Goal: Task Accomplishment & Management: Manage account settings

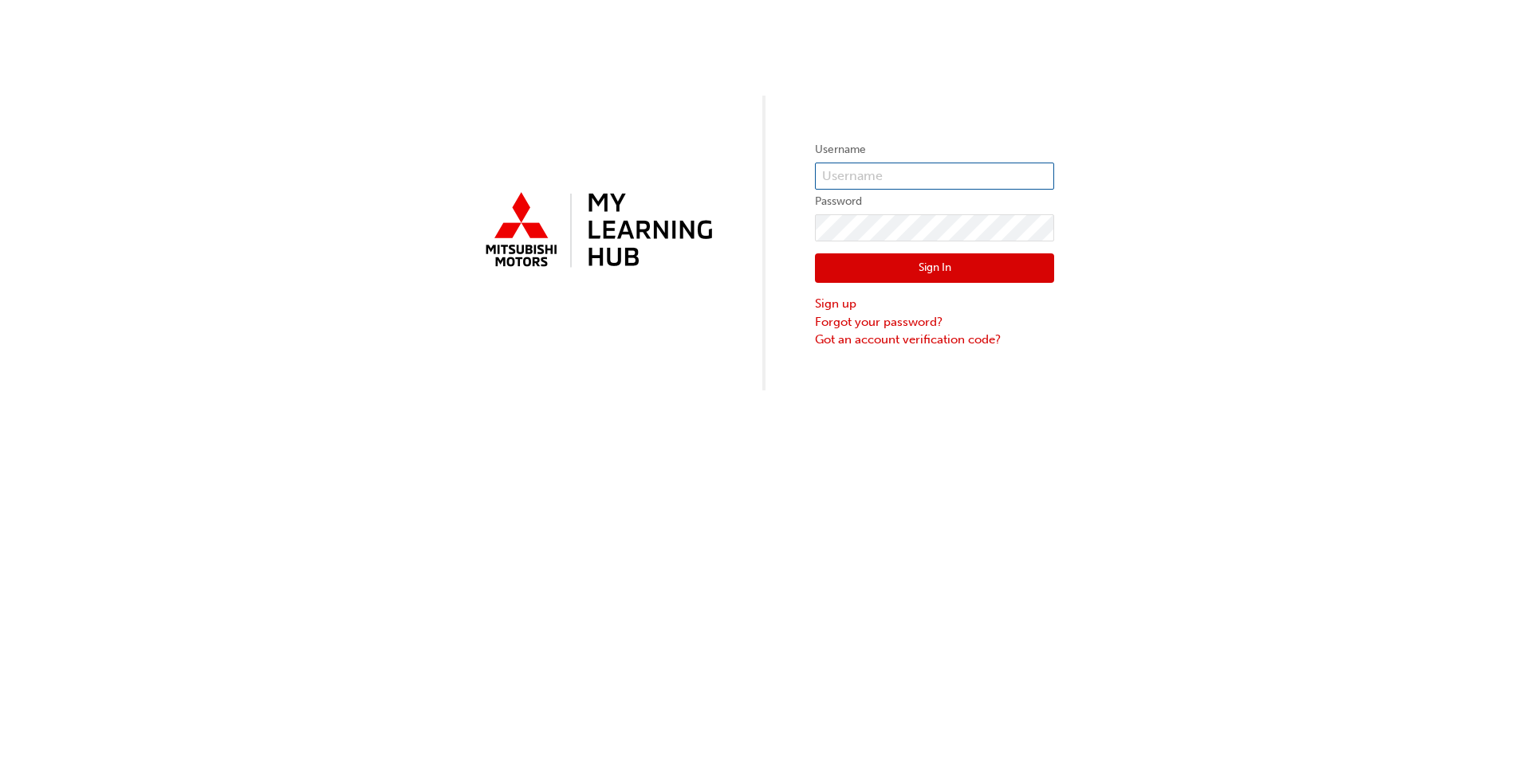
type input "[EMAIL_ADDRESS][DOMAIN_NAME]"
click at [972, 279] on button "Sign In" at bounding box center [934, 269] width 239 height 31
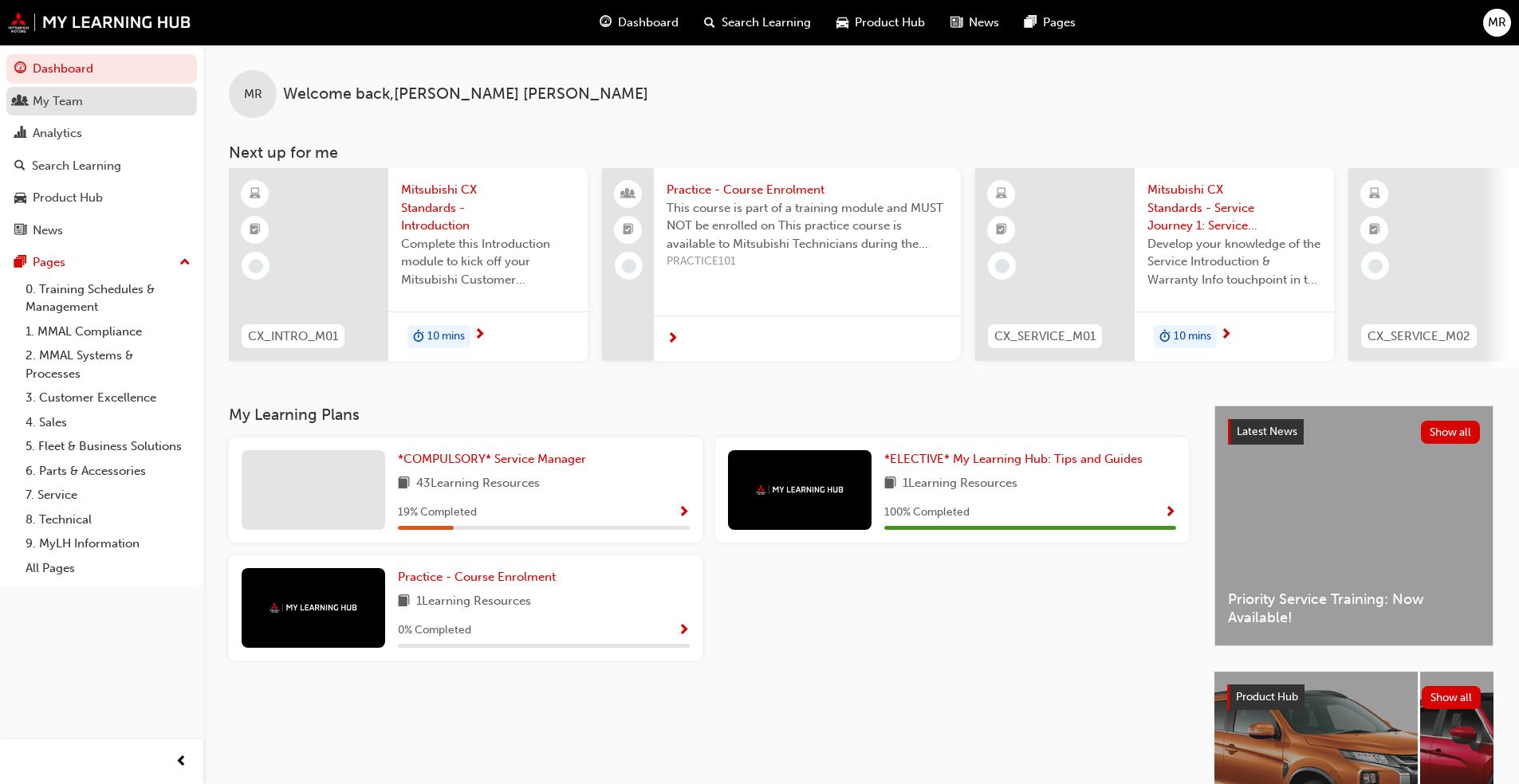
click at [120, 105] on div "My Team" at bounding box center [102, 102] width 175 height 20
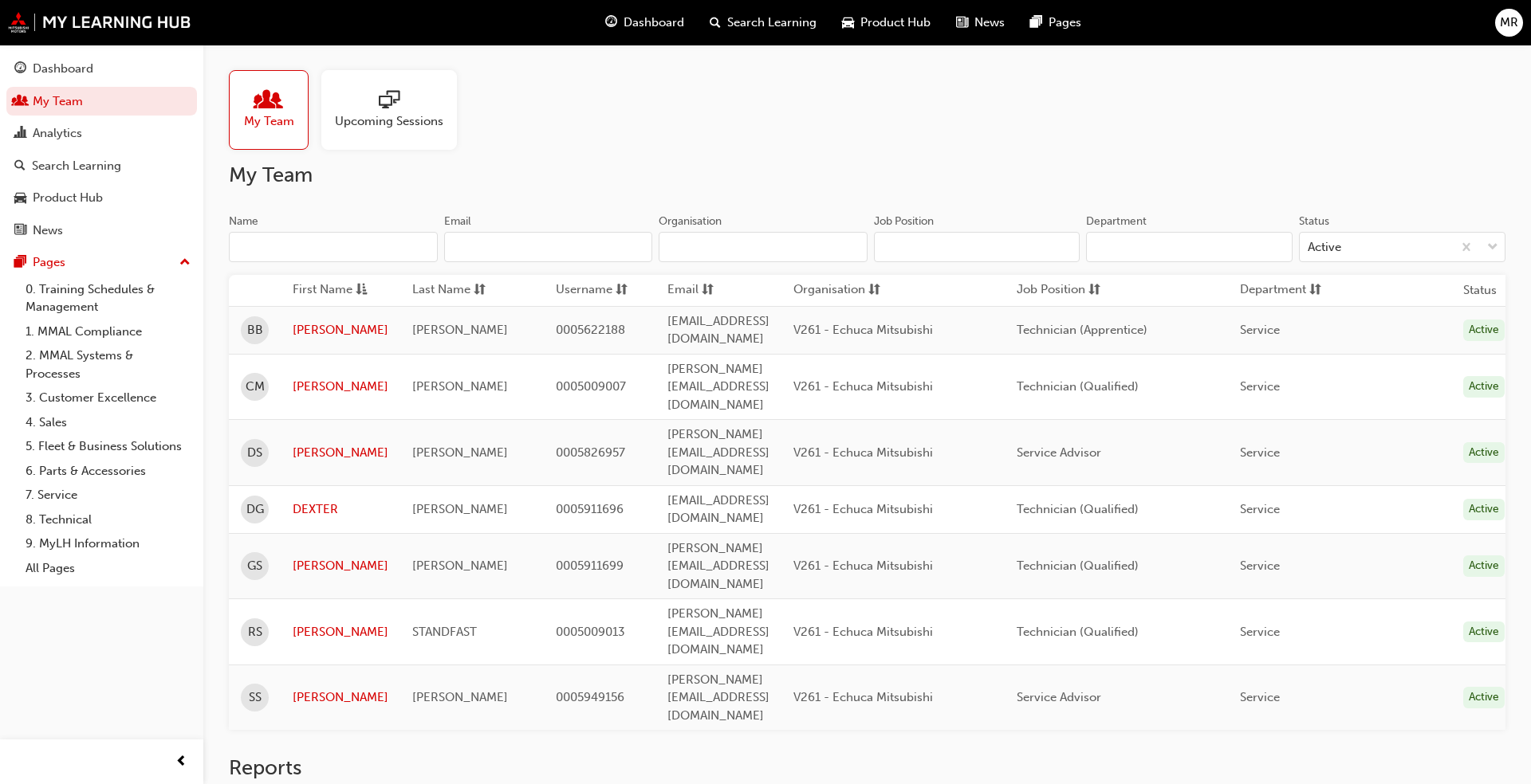
click at [559, 559] on span "0005911699" at bounding box center [590, 566] width 68 height 14
copy span "0005911699"
click at [1501, 26] on span "MR" at bounding box center [1509, 23] width 18 height 18
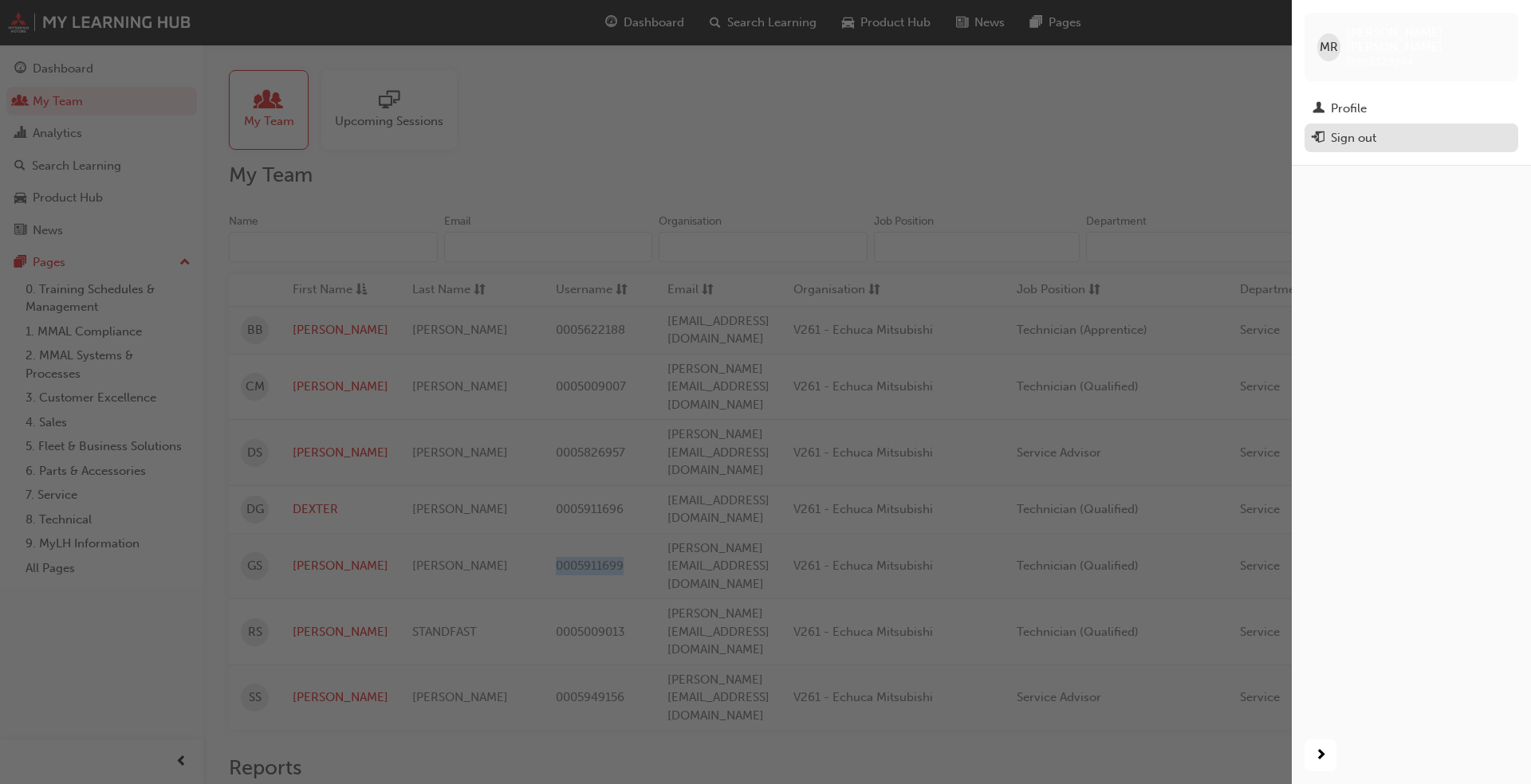
click at [1385, 128] on div "Sign out" at bounding box center [1411, 138] width 197 height 20
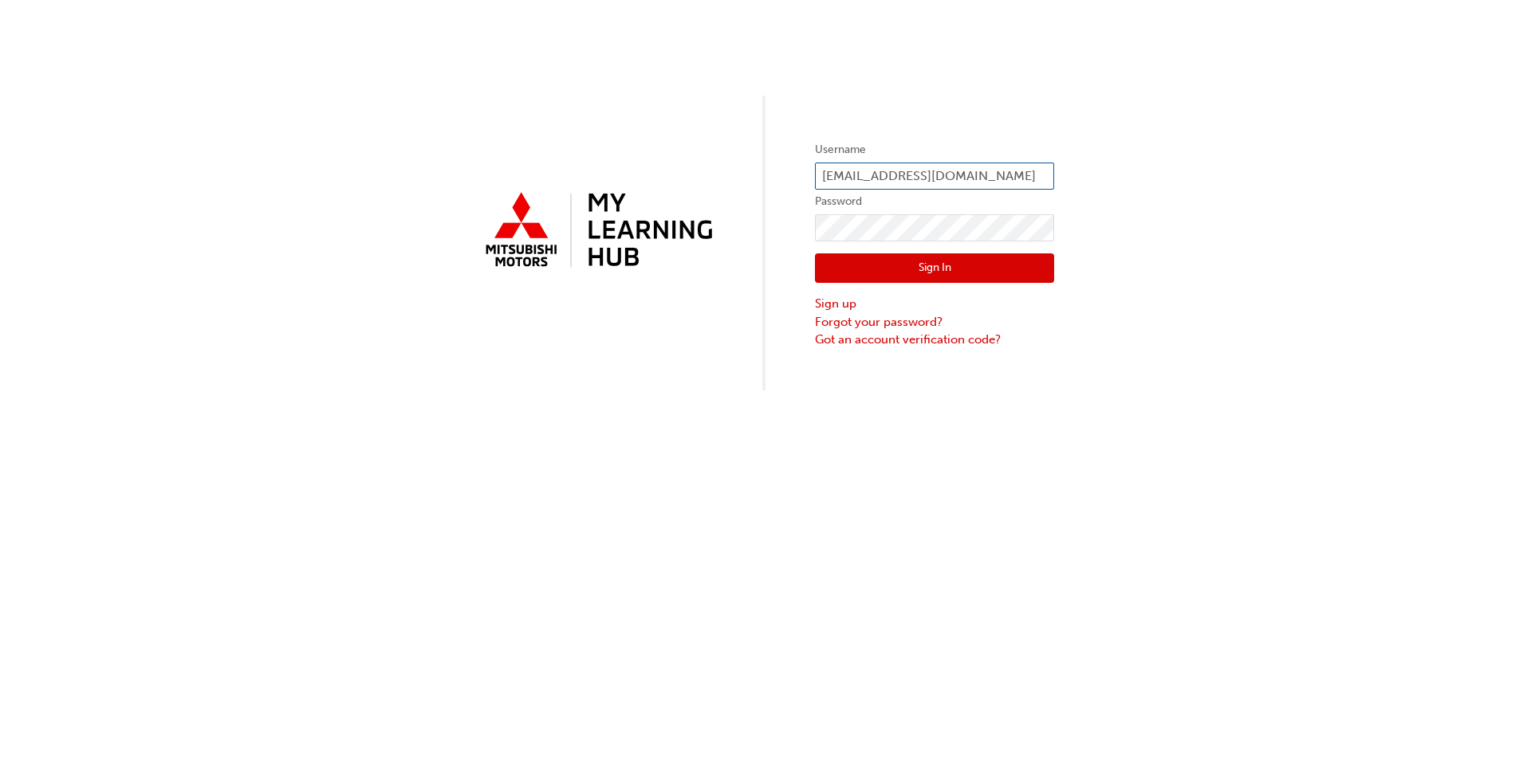
click at [1023, 176] on input "[EMAIL_ADDRESS][DOMAIN_NAME]" at bounding box center [934, 176] width 239 height 27
paste input "0005911699"
type input "0005911699"
click at [905, 321] on link "Forgot your password?" at bounding box center [934, 323] width 239 height 18
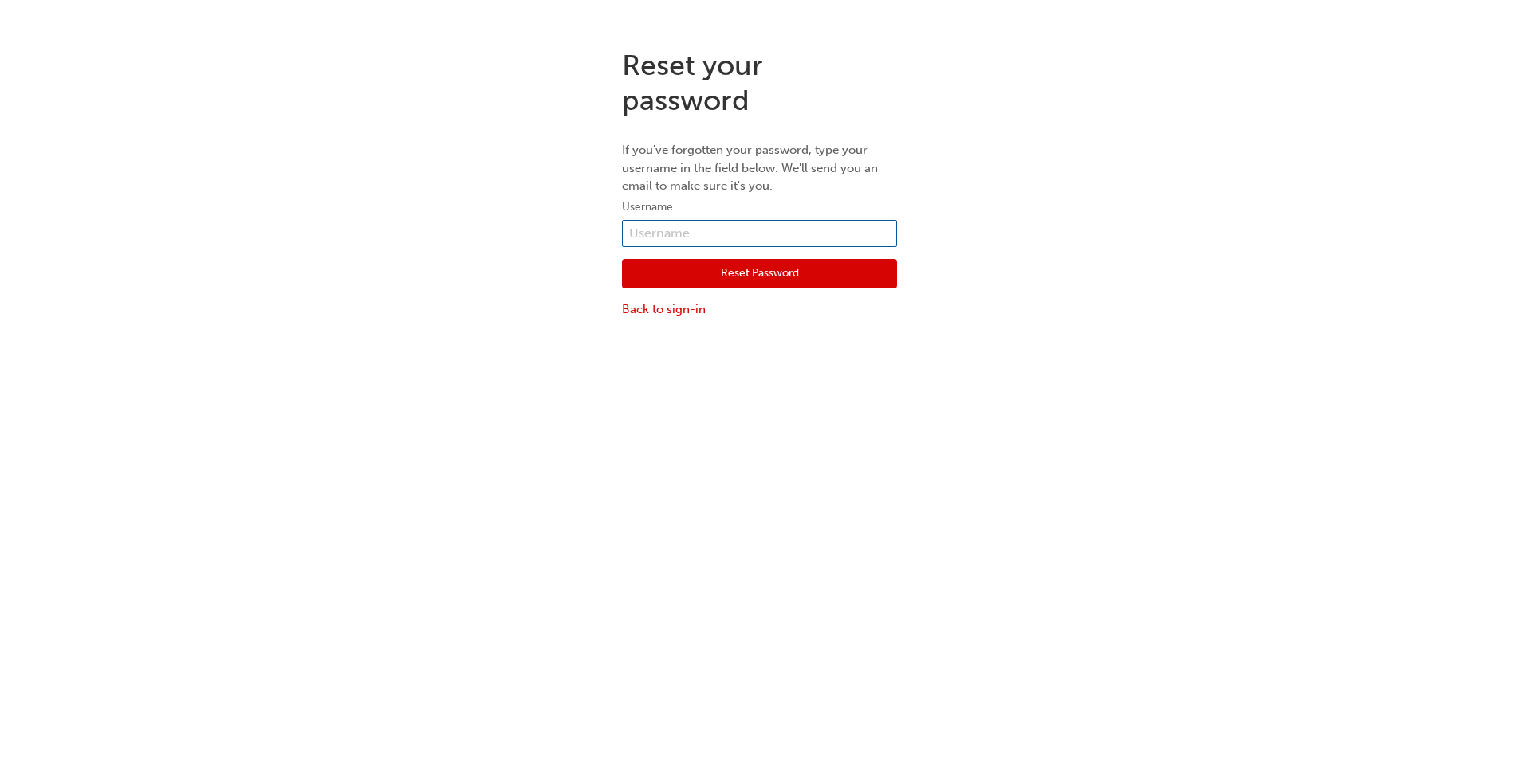
click at [763, 222] on input "text" at bounding box center [759, 233] width 275 height 27
paste input "0005911699"
type input "0005911699"
click at [641, 263] on button "Reset Password" at bounding box center [759, 274] width 275 height 31
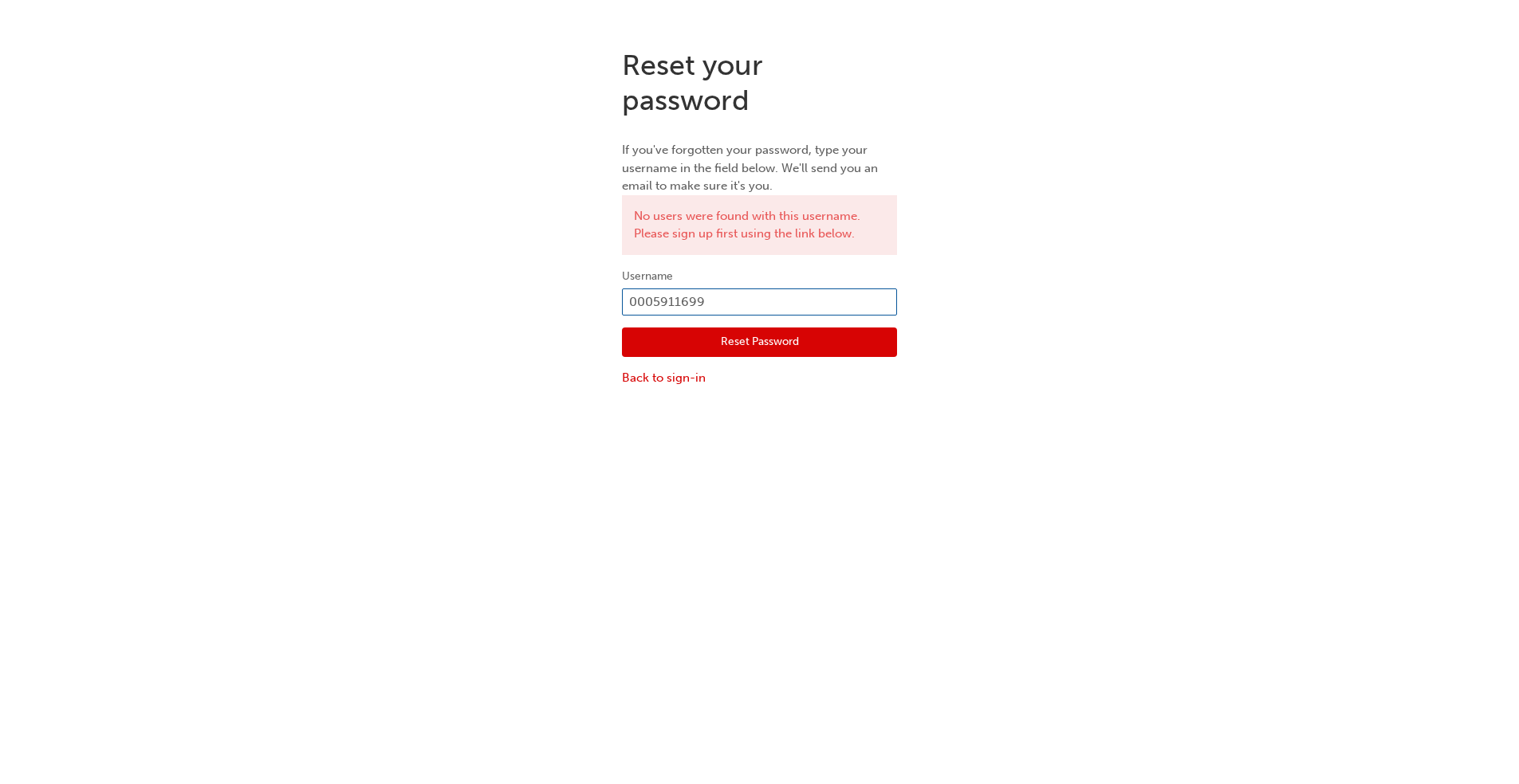
click at [729, 300] on input "0005911699" at bounding box center [759, 302] width 275 height 27
drag, startPoint x: 750, startPoint y: 305, endPoint x: 501, endPoint y: 296, distance: 249.2
click at [501, 296] on div "Reset your password If you've forgotten your password, type your username in th…" at bounding box center [759, 217] width 1519 height 363
type input "[PERSON_NAME][EMAIL_ADDRESS][DOMAIN_NAME]"
click at [678, 339] on button "Reset Password" at bounding box center [759, 343] width 275 height 31
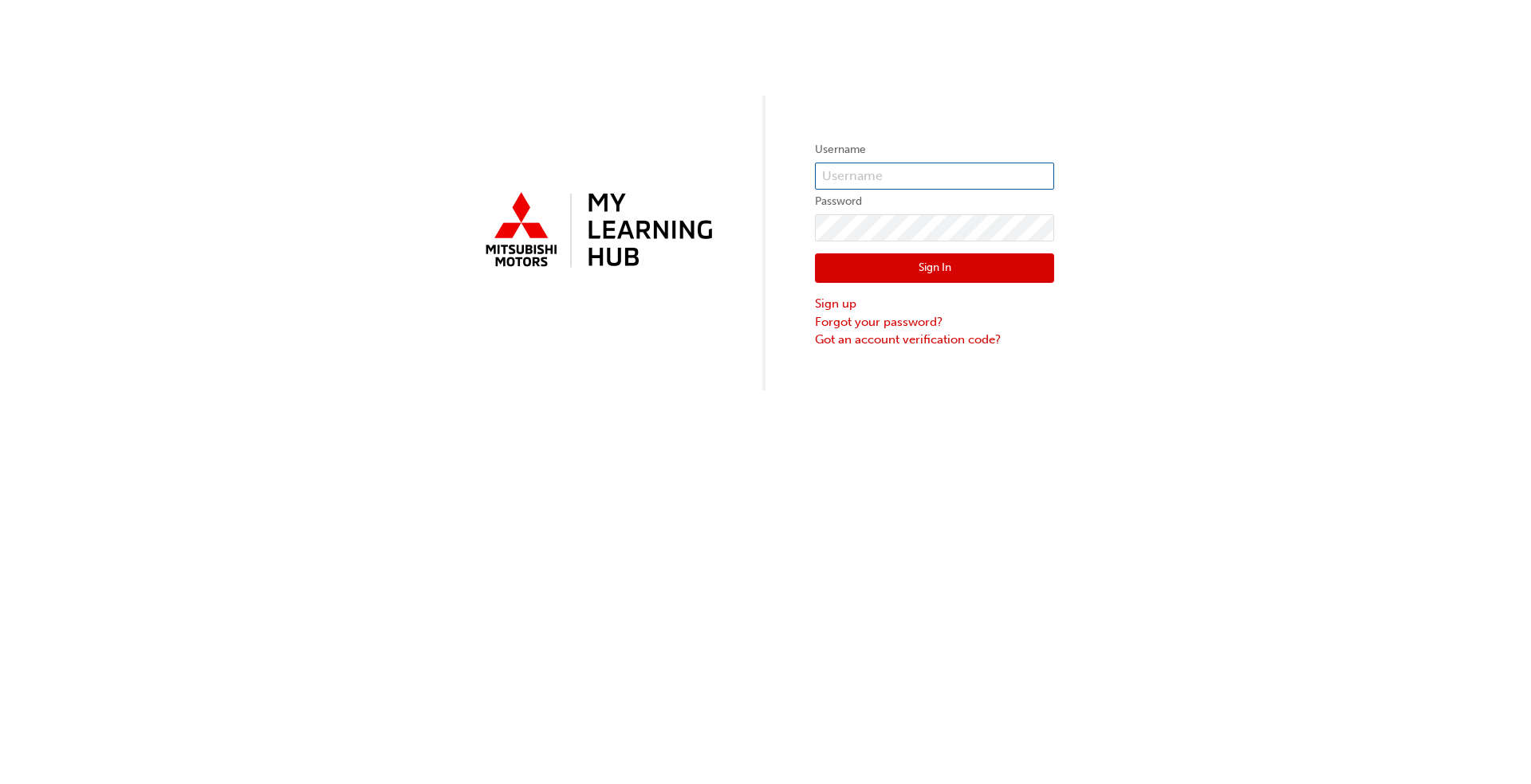
type input "[EMAIL_ADDRESS][DOMAIN_NAME]"
click at [797, 268] on button "Sign In" at bounding box center [934, 269] width 239 height 31
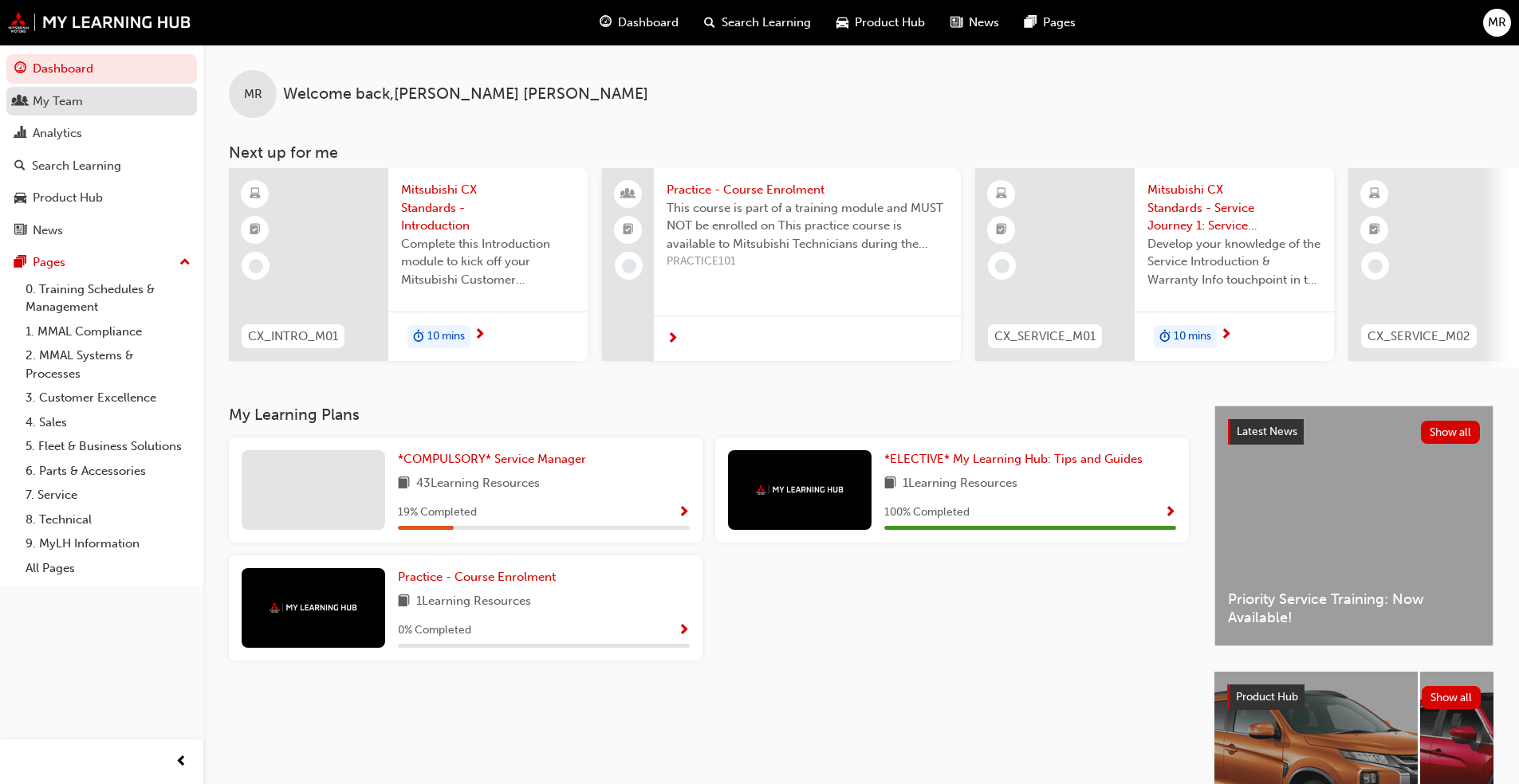
click at [96, 108] on div "My Team" at bounding box center [102, 102] width 175 height 20
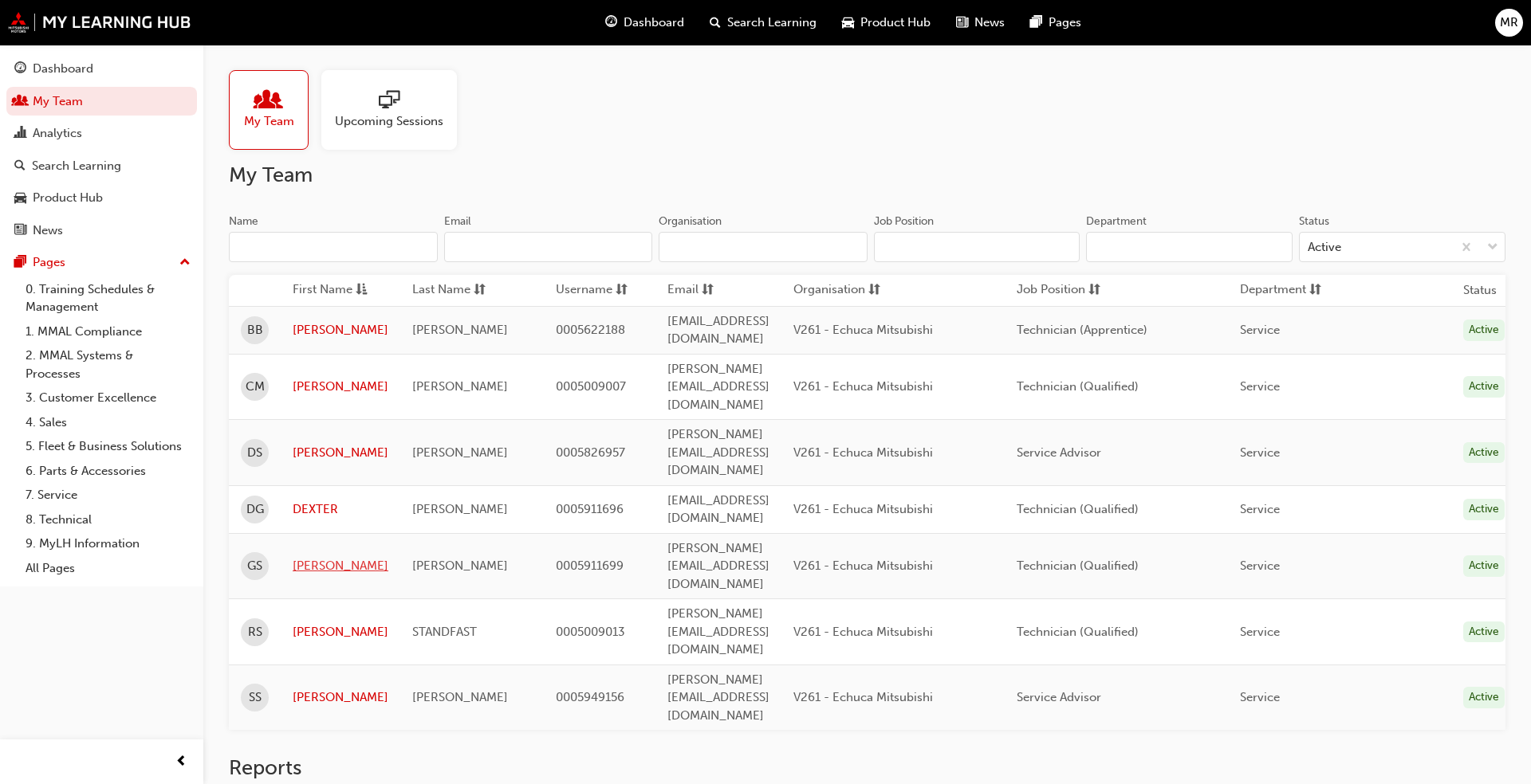
click at [302, 557] on link "[PERSON_NAME]" at bounding box center [341, 566] width 96 height 18
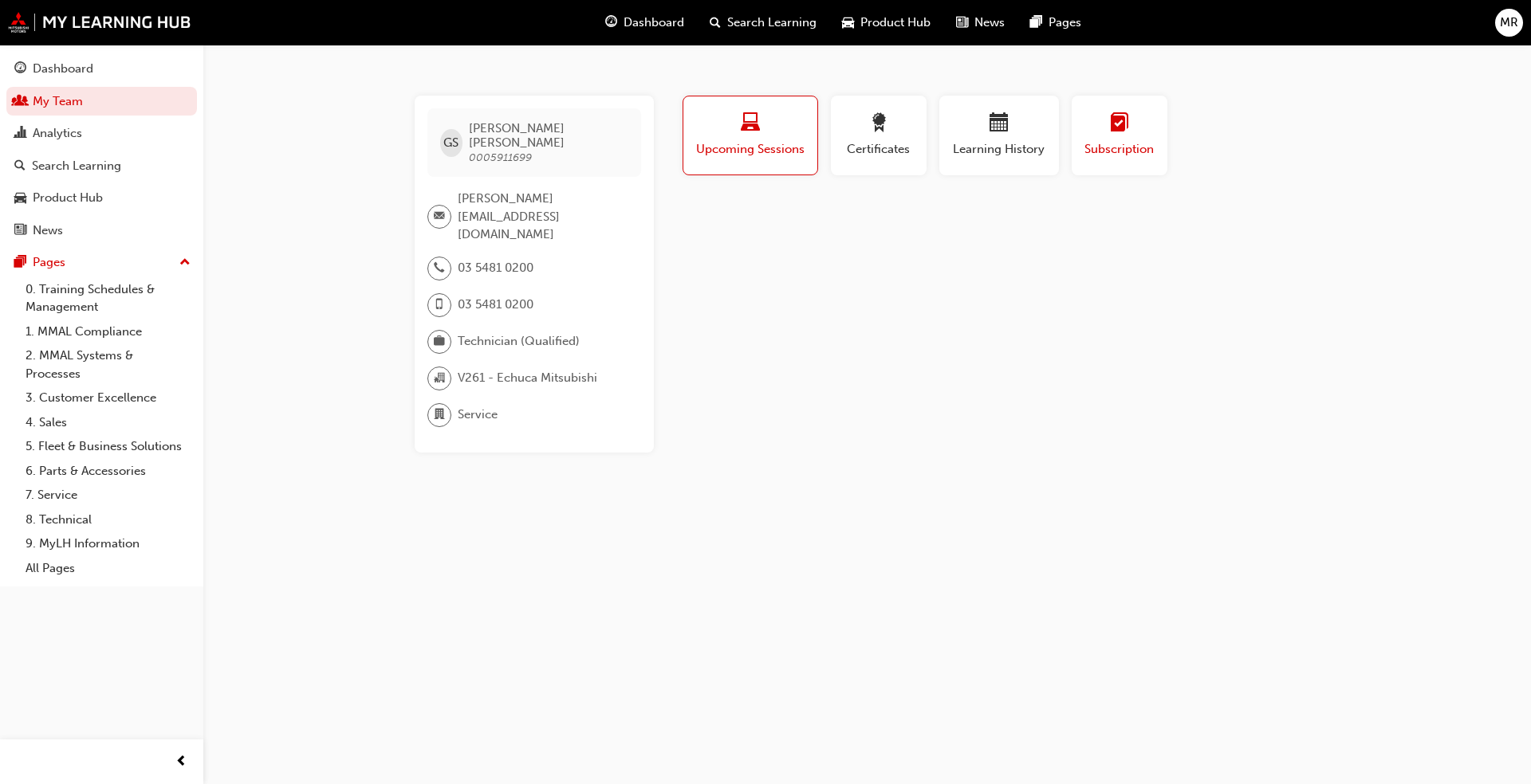
click at [797, 149] on button "Subscription" at bounding box center [1120, 135] width 96 height 79
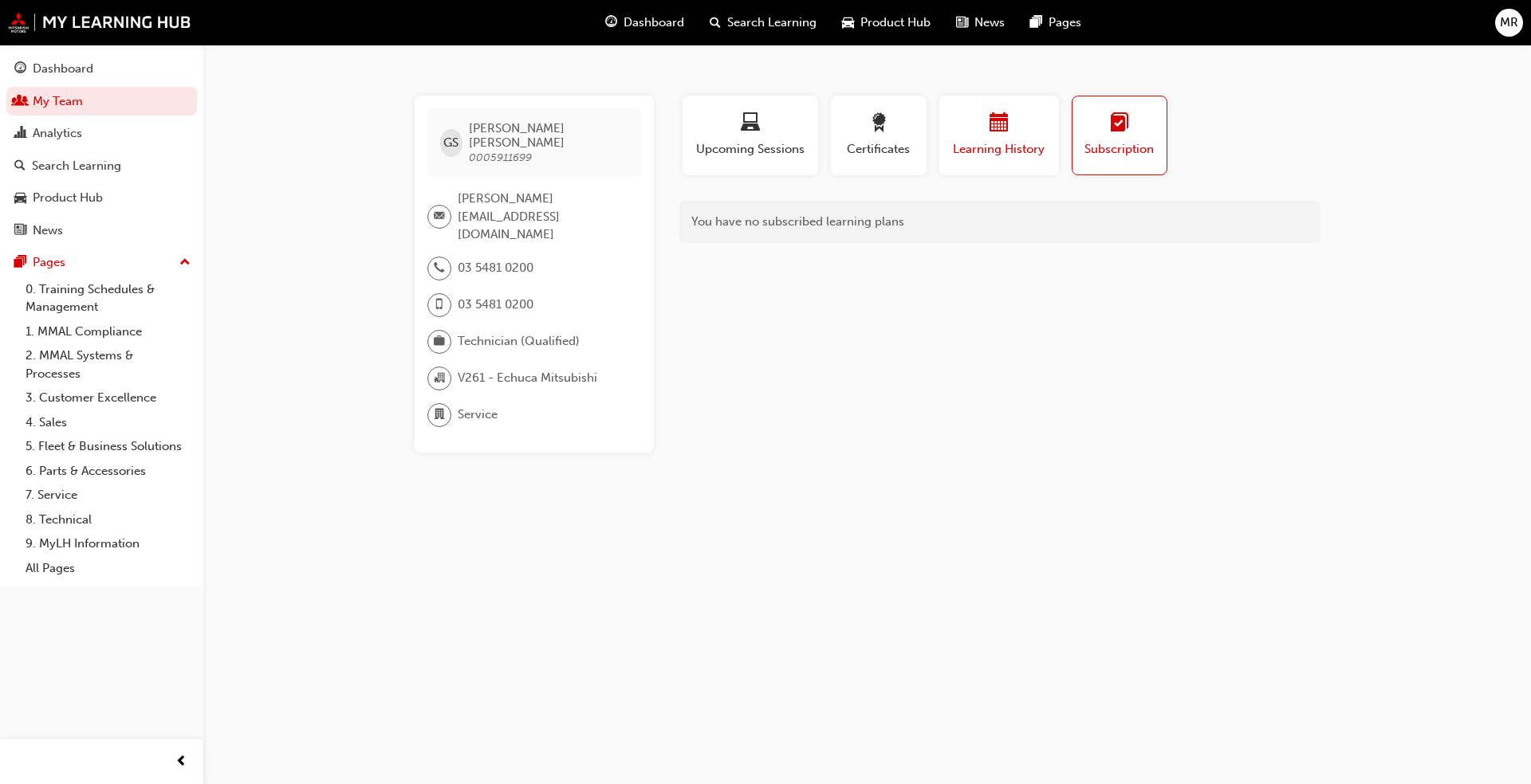
click at [797, 138] on div "Learning History" at bounding box center [999, 136] width 96 height 45
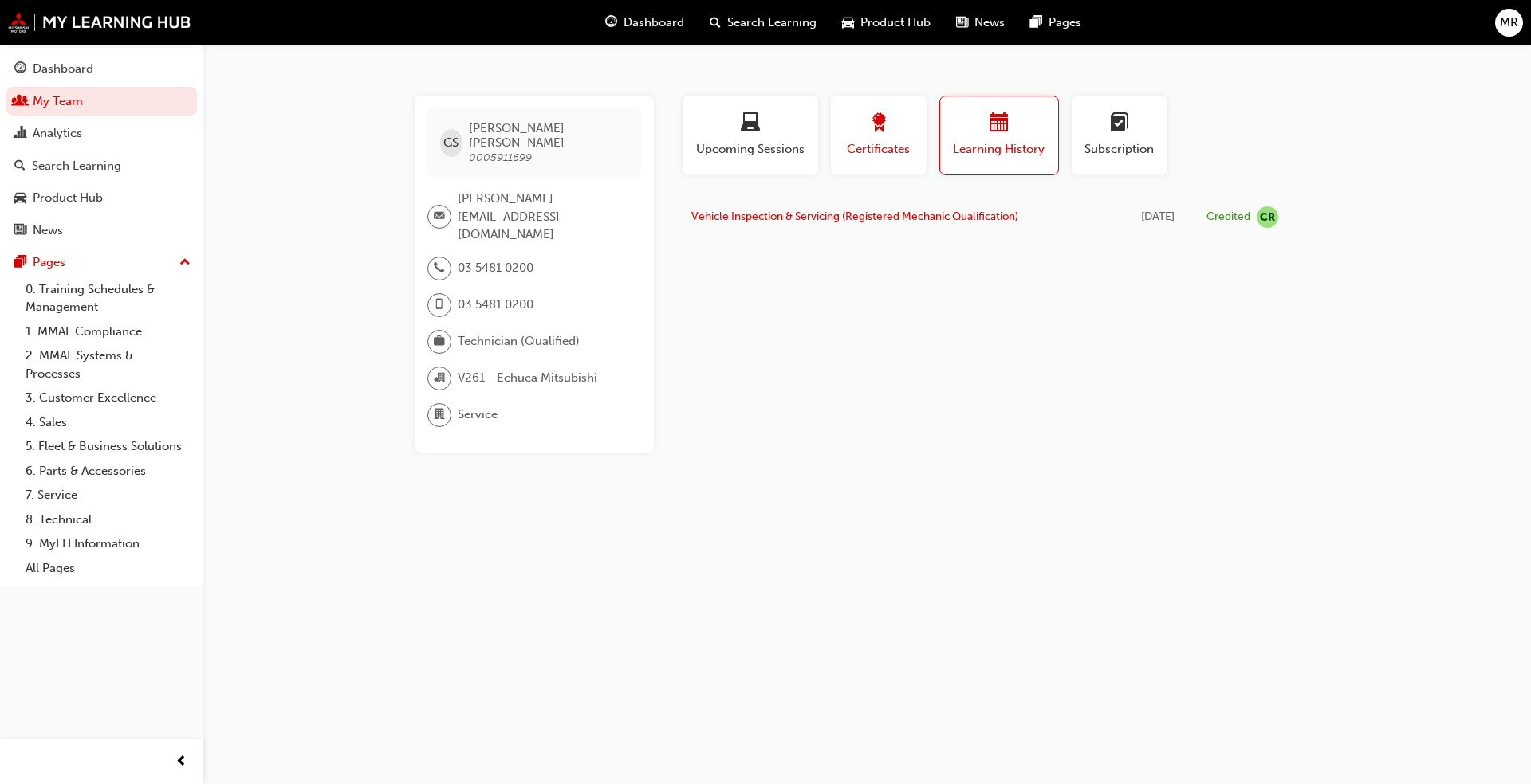
click at [797, 126] on span "award-icon" at bounding box center [878, 124] width 19 height 22
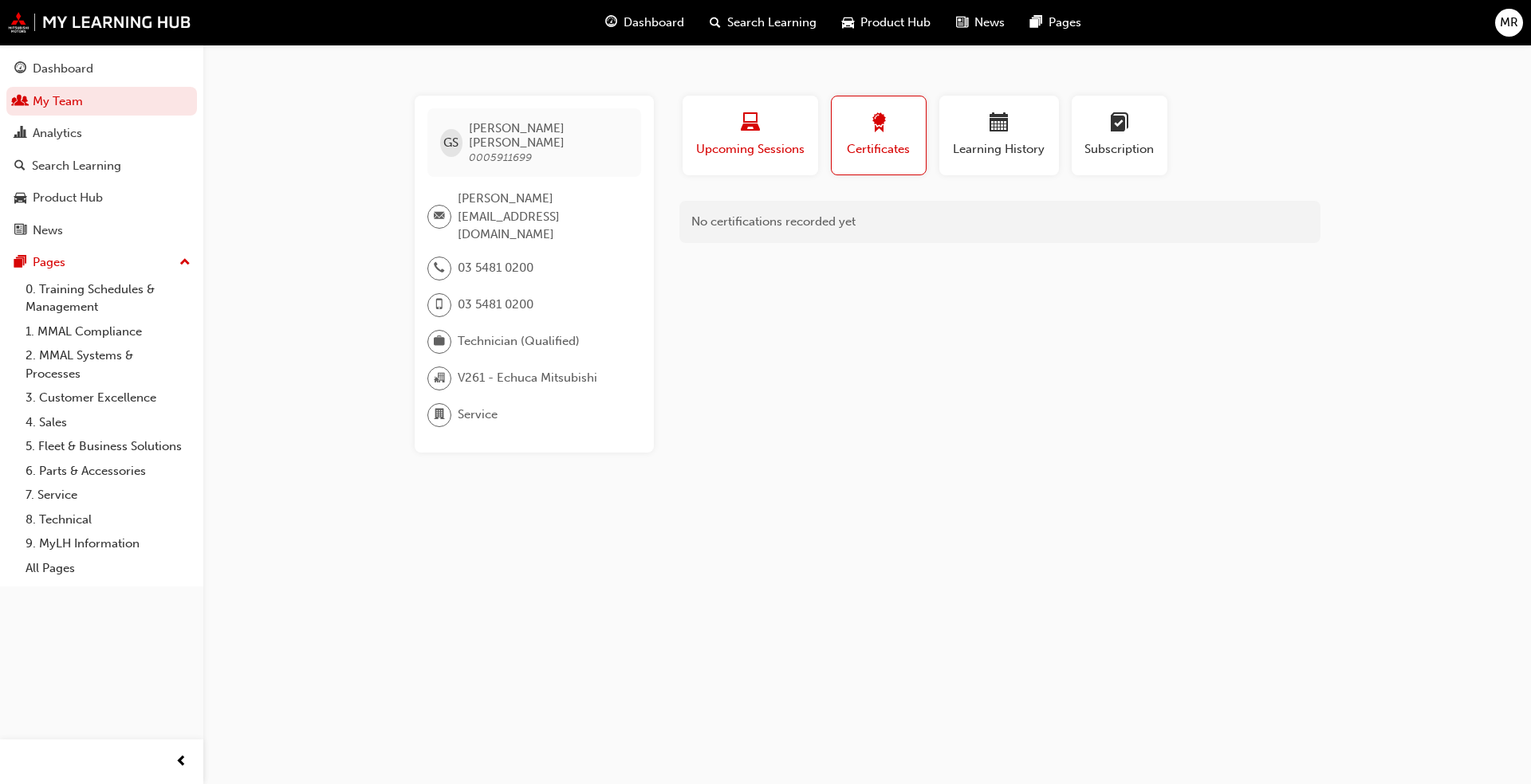
click at [792, 135] on div "button" at bounding box center [750, 125] width 112 height 24
click at [797, 21] on span "MR" at bounding box center [1509, 23] width 18 height 18
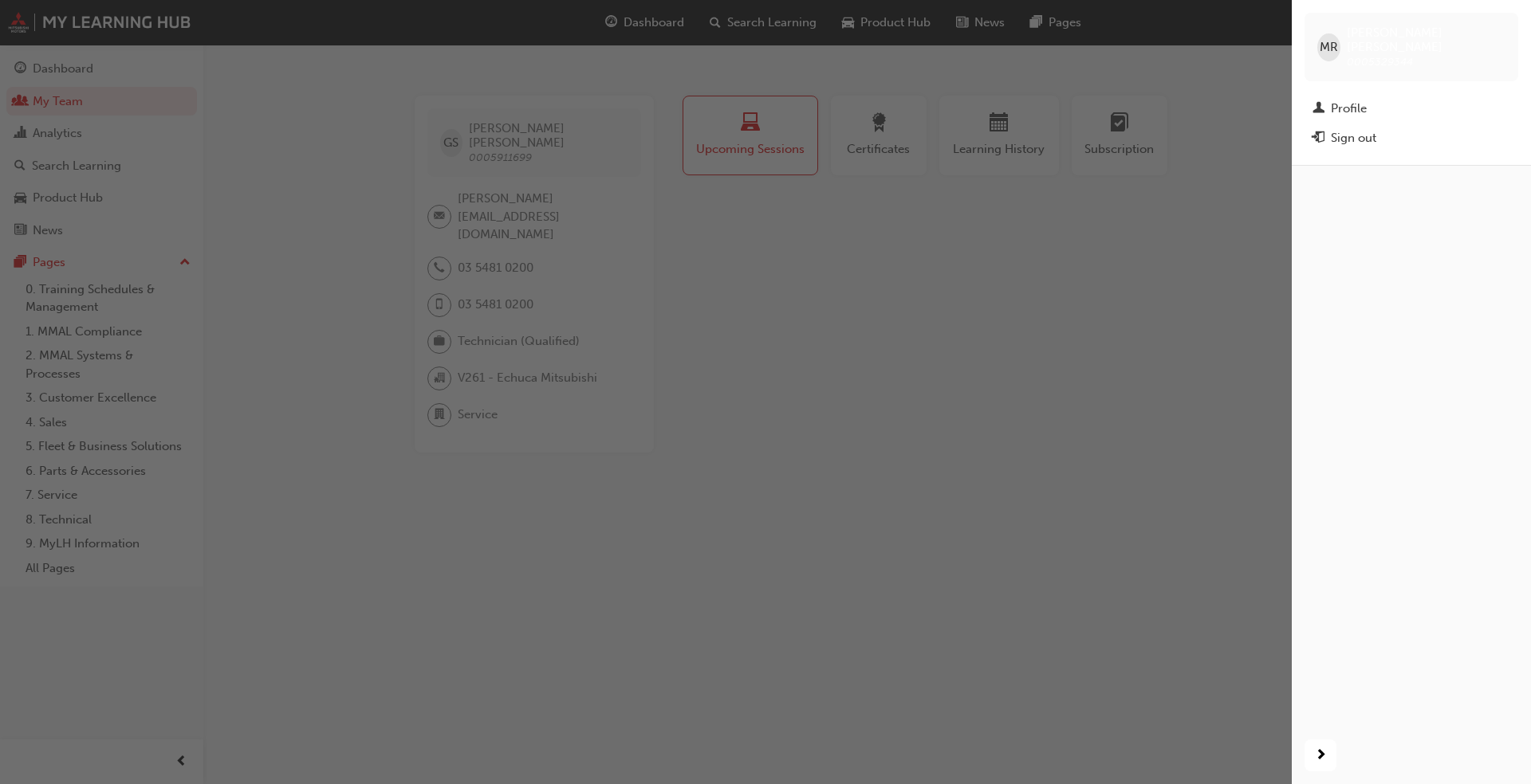
click at [797, 251] on div "button" at bounding box center [646, 392] width 1292 height 784
